Goal: Task Accomplishment & Management: Use online tool/utility

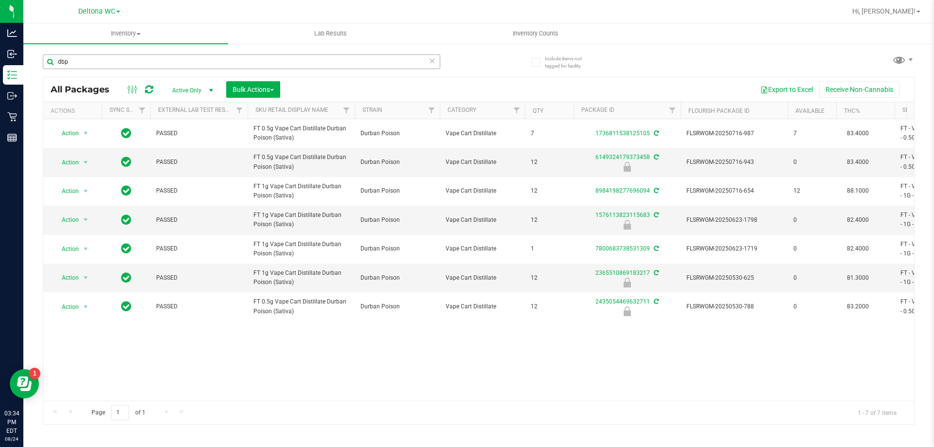
click at [113, 56] on input "dbp" at bounding box center [241, 61] width 397 height 15
type input "3029716592841454"
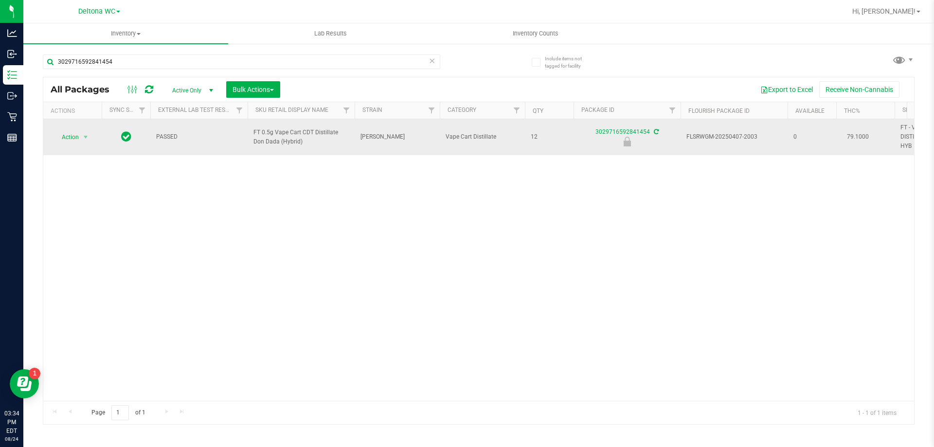
click at [66, 144] on td "Action Action Edit attributes Global inventory Locate package Package audit log…" at bounding box center [72, 137] width 58 height 36
click at [79, 133] on span "Action" at bounding box center [72, 137] width 39 height 14
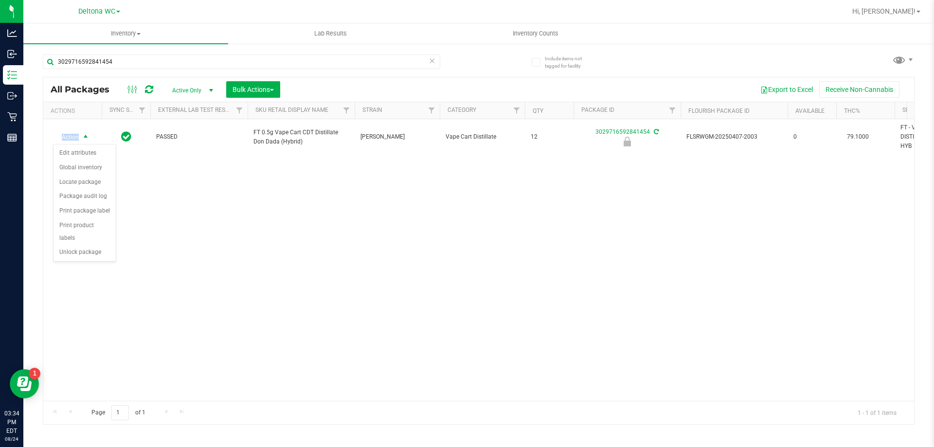
click at [80, 248] on div "Action Edit attributes Global inventory Locate package Package audit log Print …" at bounding box center [84, 203] width 63 height 118
click at [84, 245] on li "Unlock package" at bounding box center [84, 252] width 62 height 15
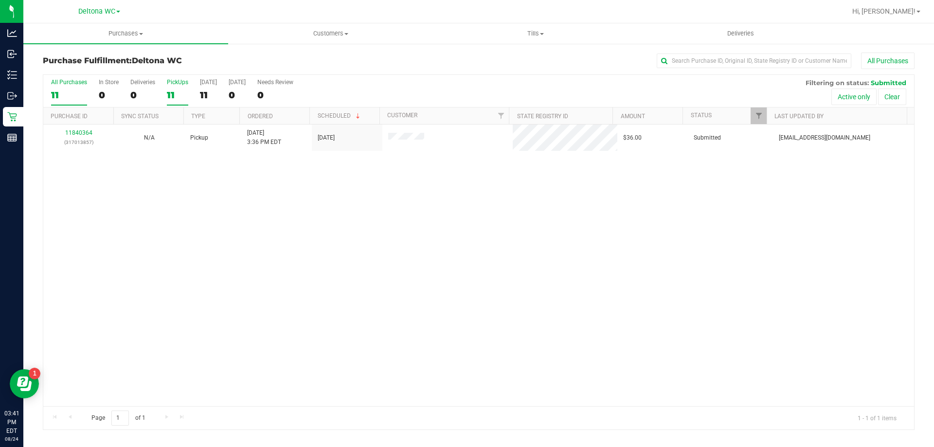
click at [174, 90] on div "11" at bounding box center [177, 94] width 21 height 11
click at [0, 0] on input "PickUps 11" at bounding box center [0, 0] width 0 height 0
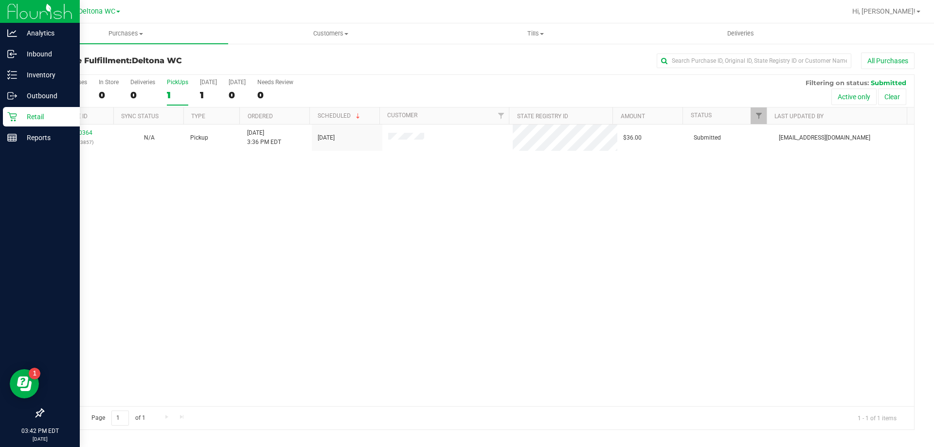
click at [15, 116] on icon at bounding box center [12, 117] width 10 height 10
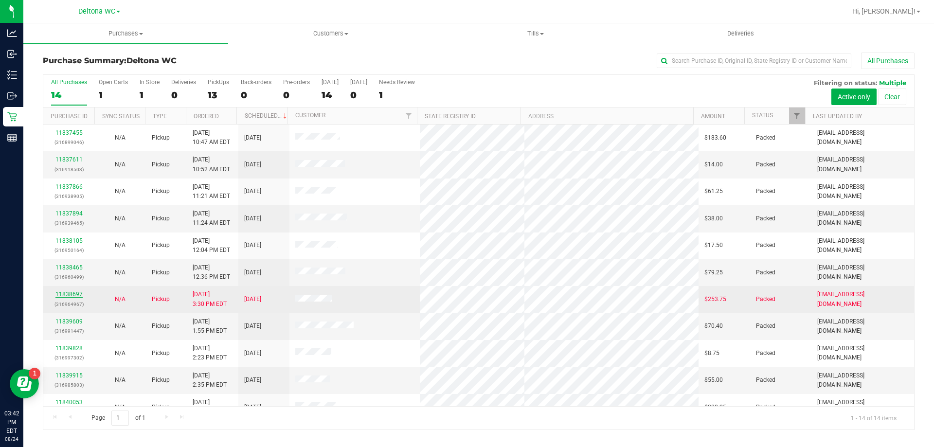
click at [58, 293] on link "11838697" at bounding box center [68, 294] width 27 height 7
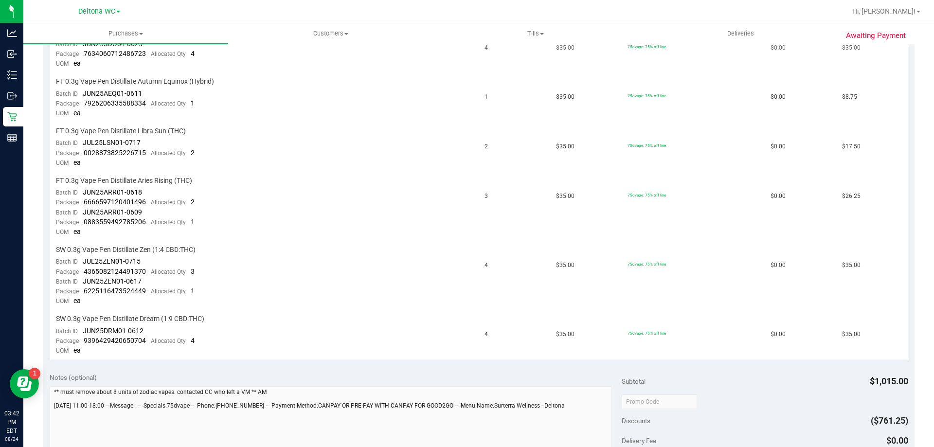
scroll to position [584, 0]
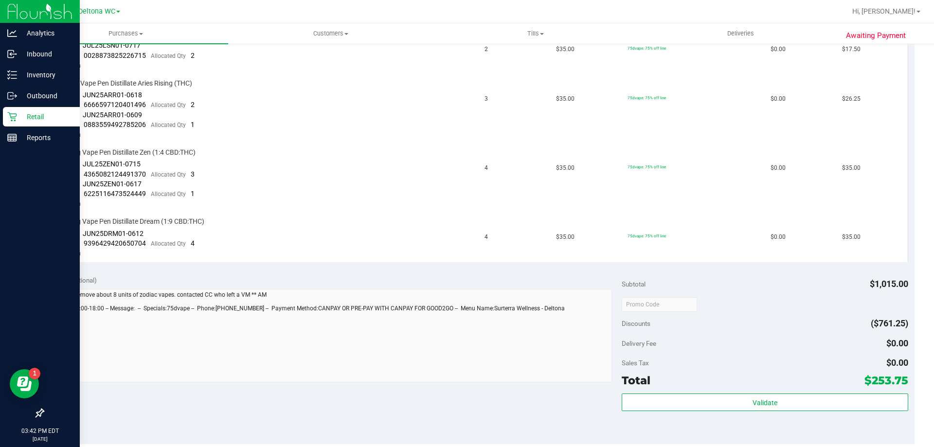
click at [18, 113] on p "Retail" at bounding box center [46, 117] width 58 height 12
